Goal: Find specific page/section: Find specific page/section

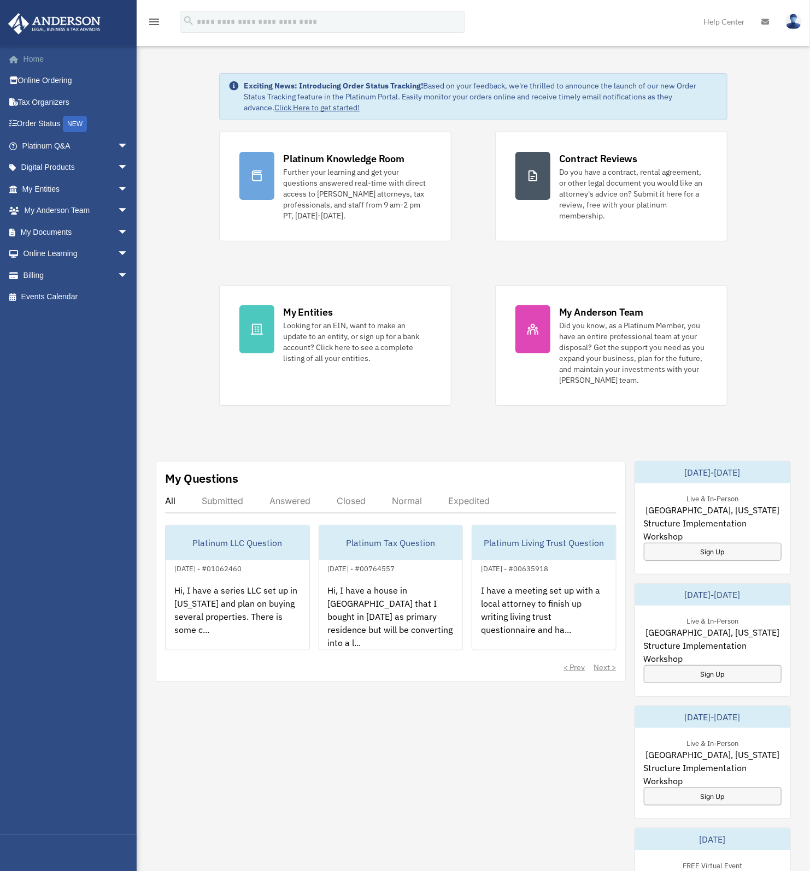
drag, startPoint x: 45, startPoint y: 52, endPoint x: 52, endPoint y: 50, distance: 7.8
click at [45, 52] on link "Home" at bounding box center [76, 59] width 137 height 22
click at [50, 52] on link "Home" at bounding box center [76, 59] width 137 height 22
click at [49, 268] on link "Billing arrow_drop_down" at bounding box center [76, 275] width 137 height 22
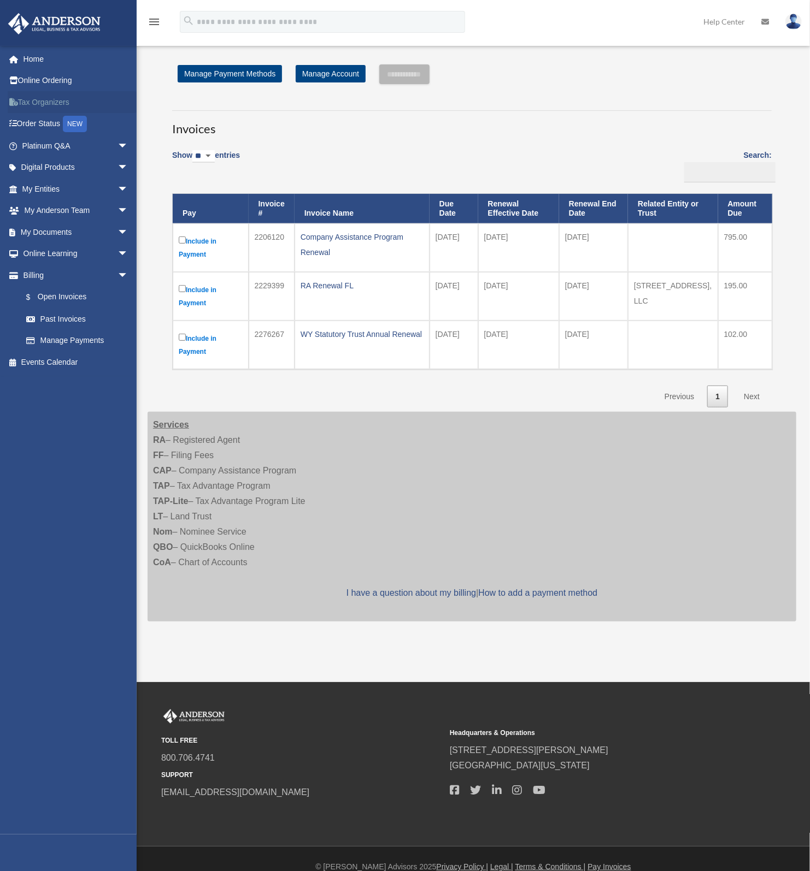
click at [51, 99] on link "Tax Organizers" at bounding box center [76, 102] width 137 height 22
